Goal: Entertainment & Leisure: Consume media (video, audio)

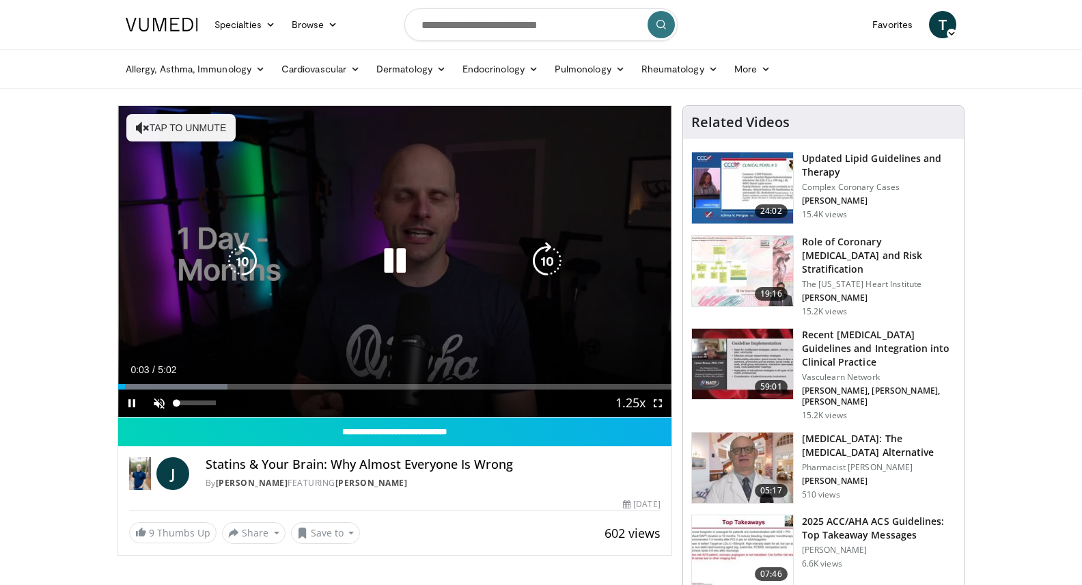
click at [160, 404] on span "Video Player" at bounding box center [158, 402] width 27 height 27
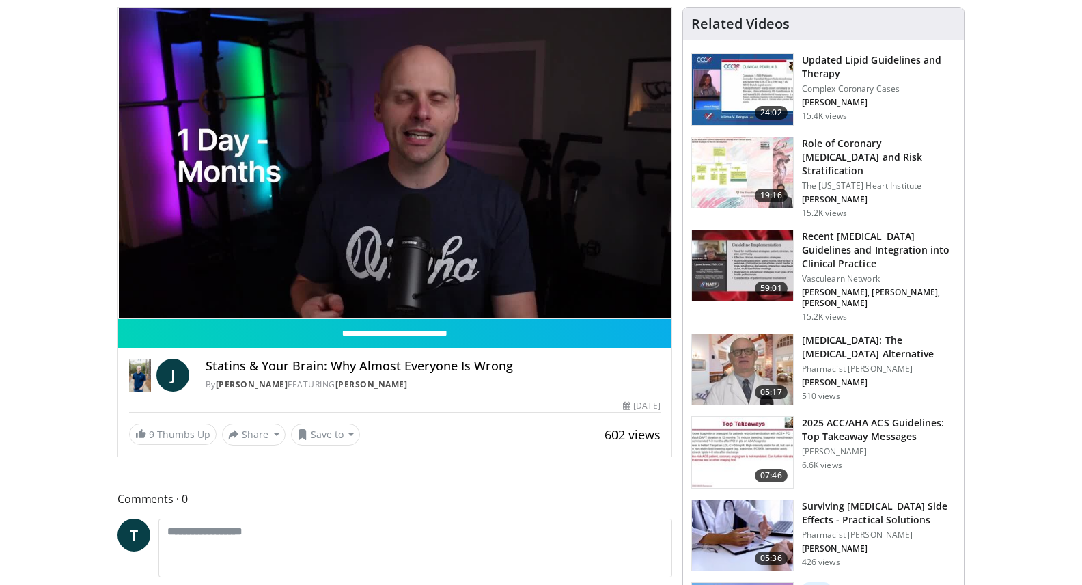
scroll to position [98, 0]
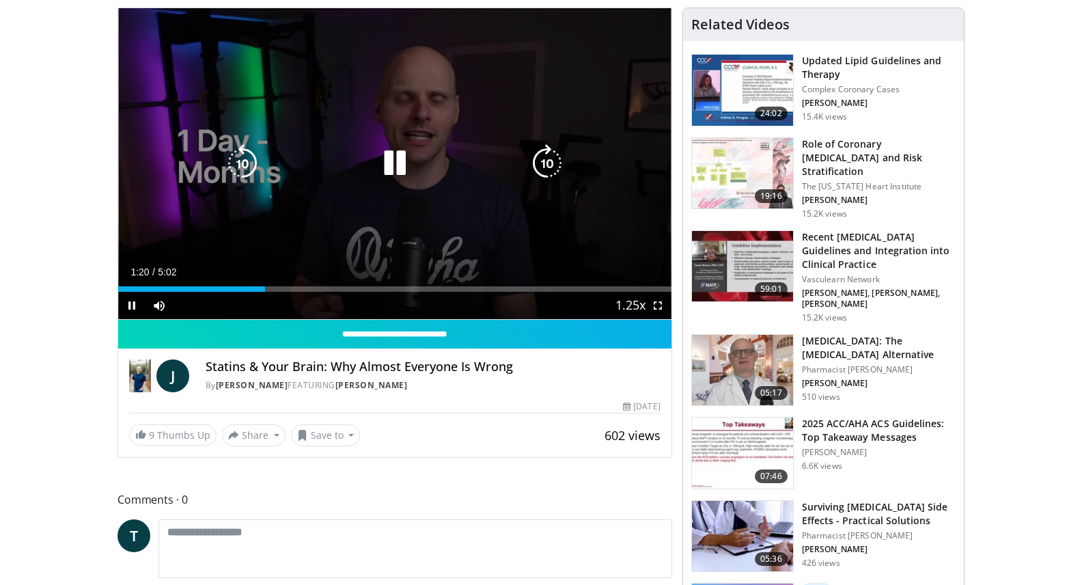
drag, startPoint x: 477, startPoint y: 408, endPoint x: 601, endPoint y: 261, distance: 192.9
click at [601, 261] on div "10 seconds Tap to unmute" at bounding box center [394, 163] width 553 height 311
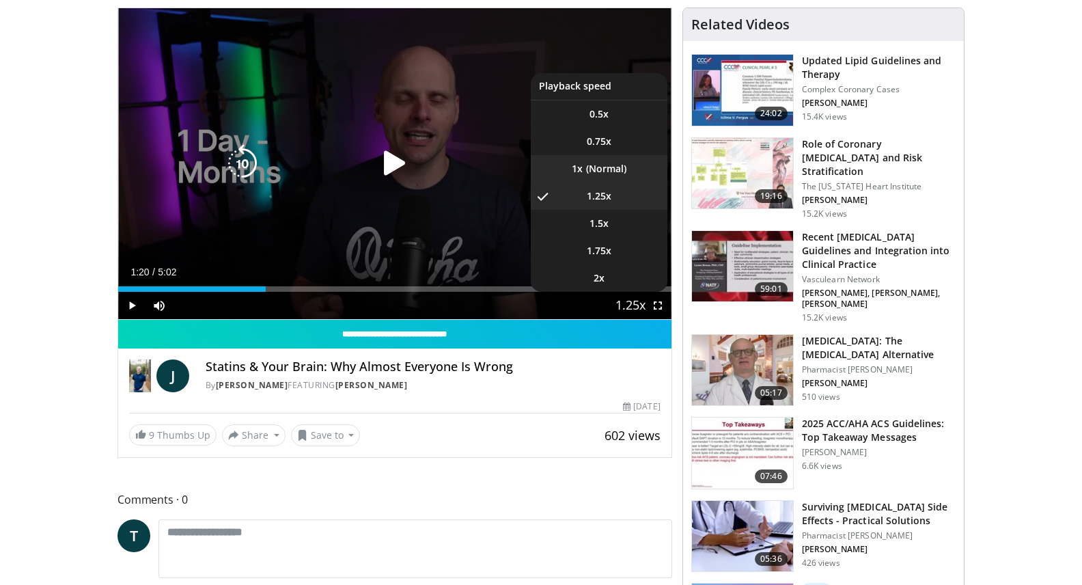
click at [619, 169] on li "1x" at bounding box center [599, 168] width 137 height 27
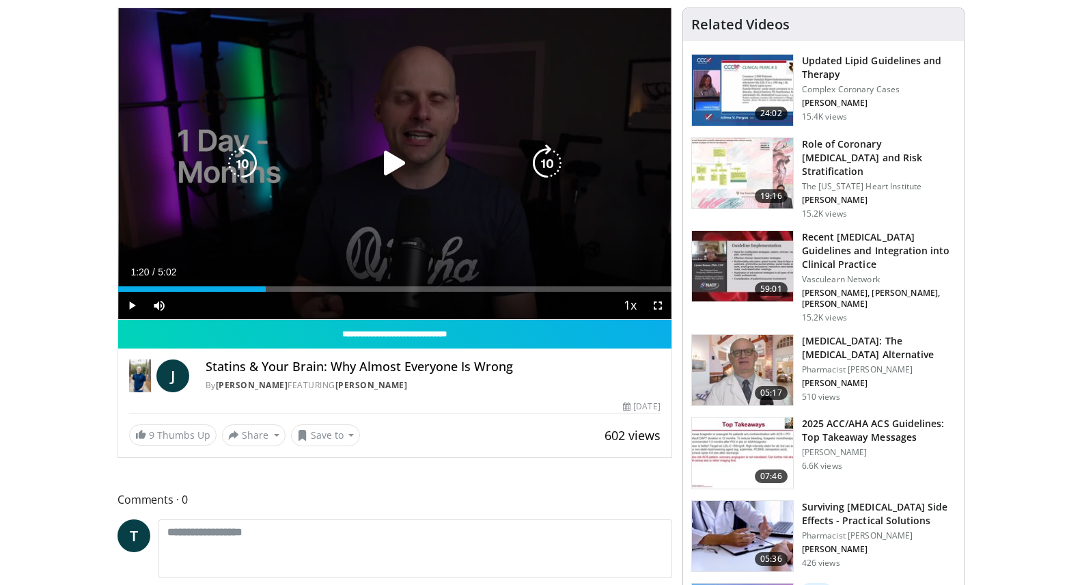
click at [134, 304] on span "Video Player" at bounding box center [131, 305] width 27 height 27
click at [130, 307] on video-js "**********" at bounding box center [394, 163] width 553 height 311
